Goal: Information Seeking & Learning: Learn about a topic

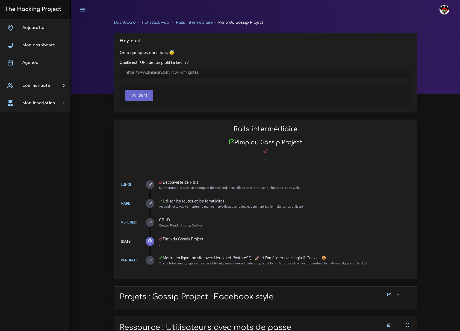
scroll to position [2442, 0]
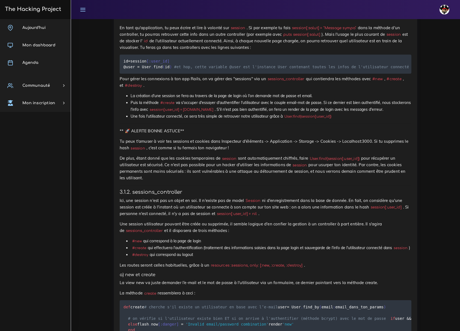
scroll to position [1568, 0]
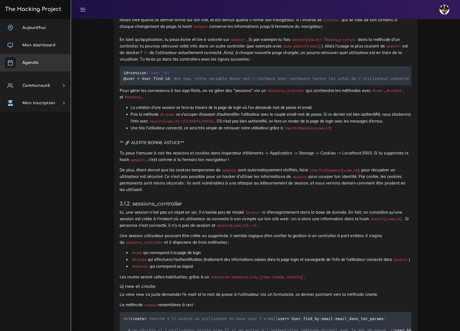
click at [35, 62] on span "Agenda" at bounding box center [30, 63] width 16 height 4
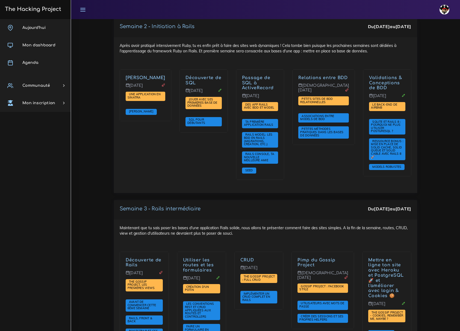
scroll to position [910, 0]
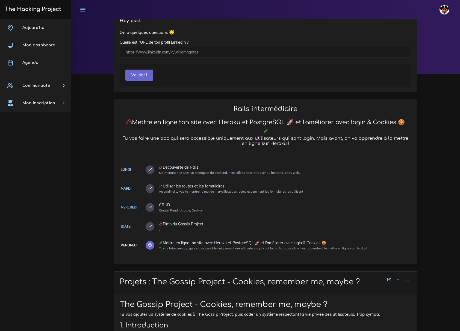
scroll to position [146, 0]
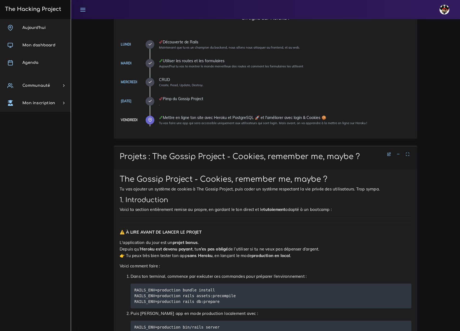
click at [397, 152] on icon at bounding box center [398, 154] width 4 height 4
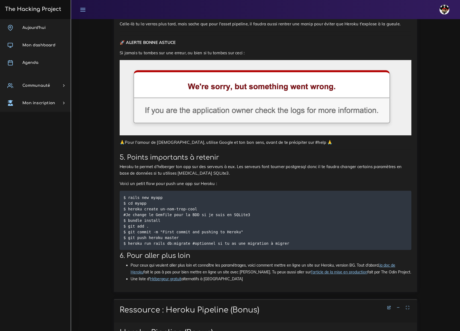
scroll to position [2695, 0]
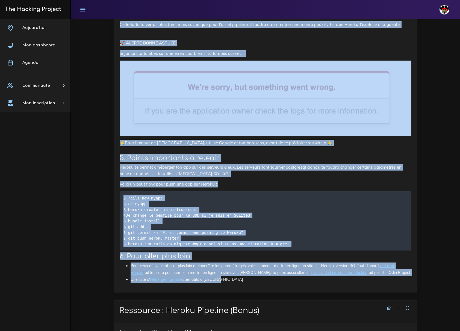
drag, startPoint x: 119, startPoint y: 111, endPoint x: 237, endPoint y: 134, distance: 120.4
copy div "Ressource : PostgreSQL PostgreSQL L'utilisation d'Heroku oblige l'installation …"
click at [37, 64] on link "Agenda" at bounding box center [35, 62] width 71 height 17
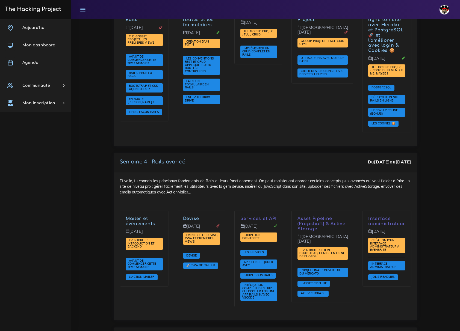
scroll to position [1165, 0]
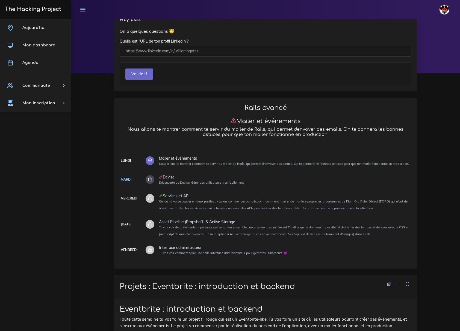
scroll to position [182, 0]
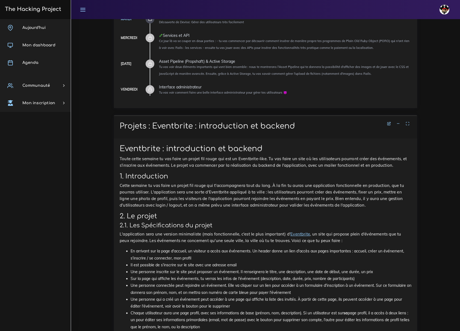
click at [398, 121] on li at bounding box center [398, 124] width 8 height 7
click at [398, 122] on icon at bounding box center [398, 124] width 4 height 4
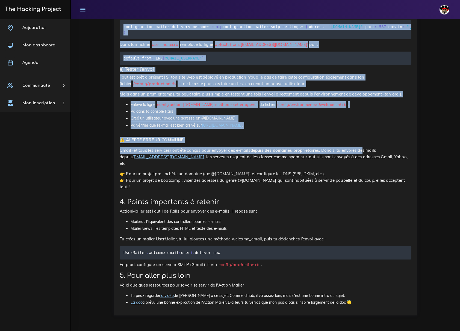
scroll to position [1968, 0]
drag, startPoint x: 120, startPoint y: 117, endPoint x: 378, endPoint y: 305, distance: 319.2
copy div "Loremipsu : Dolor si ametconse adipi 9eli seddoei Tempo in utlaboree dolor 1mag…"
